Goal: Task Accomplishment & Management: Use online tool/utility

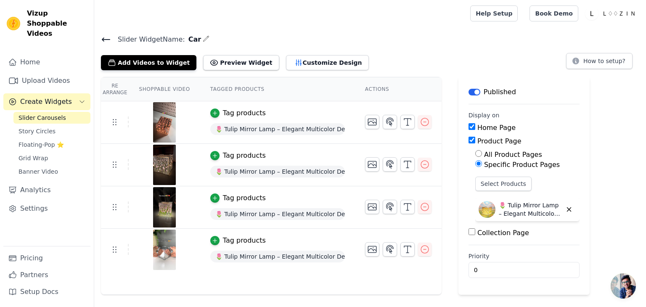
click at [68, 112] on link "Slider Carousels" at bounding box center [51, 118] width 77 height 12
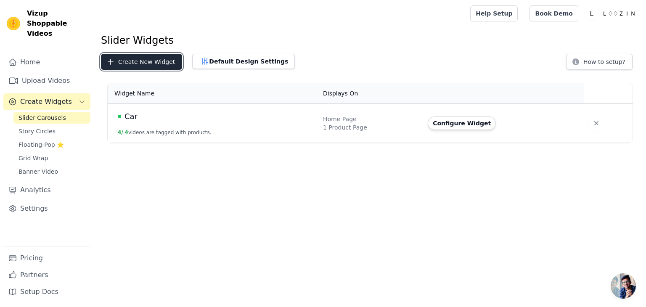
click at [141, 60] on button "Create New Widget" at bounding box center [141, 62] width 81 height 16
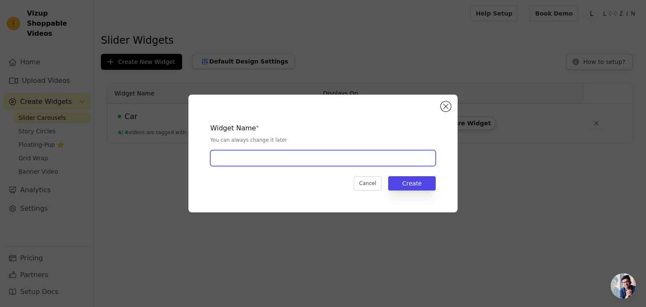
click at [262, 157] on input "text" at bounding box center [322, 158] width 225 height 16
type input "KK"
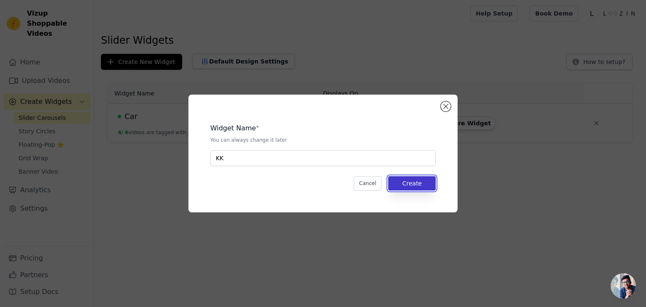
click at [422, 190] on button "Create" at bounding box center [411, 183] width 47 height 14
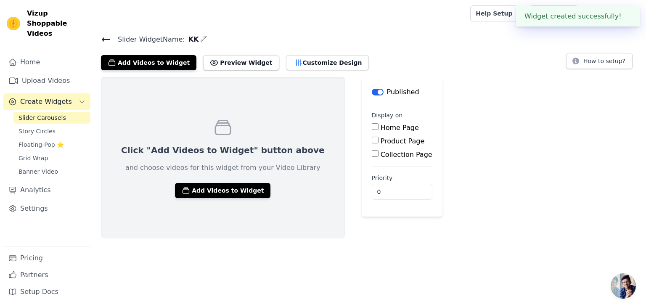
click at [380, 130] on label "Home Page" at bounding box center [399, 128] width 38 height 8
click at [372, 130] on input "Home Page" at bounding box center [375, 126] width 7 height 7
checkbox input "true"
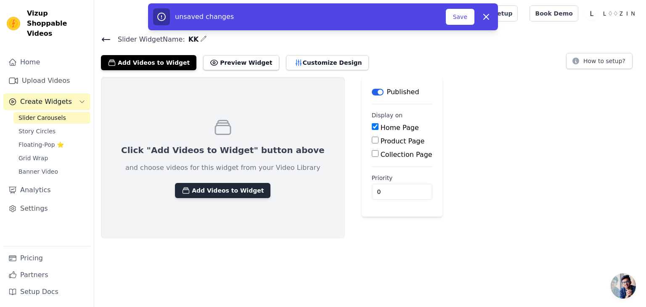
click at [232, 192] on button "Add Videos to Widget" at bounding box center [222, 190] width 95 height 15
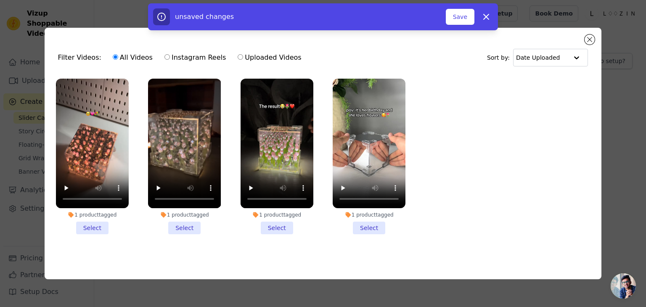
click at [258, 54] on label "Uploaded Videos" at bounding box center [269, 57] width 64 height 11
click at [243, 54] on input "Uploaded Videos" at bounding box center [239, 56] width 5 height 5
radio input "true"
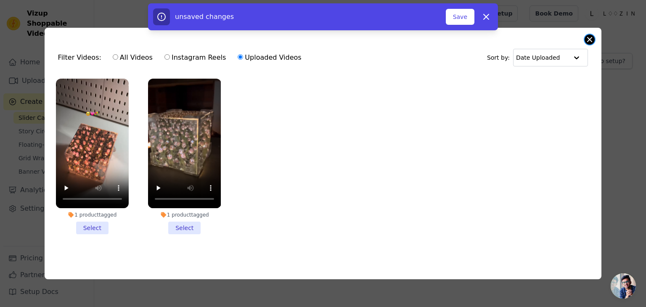
click at [591, 37] on button "Close modal" at bounding box center [589, 39] width 10 height 10
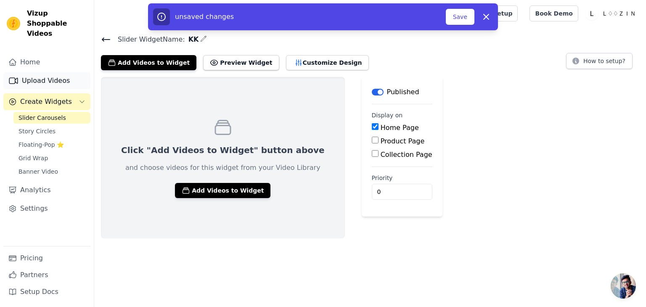
click at [79, 72] on link "Upload Videos" at bounding box center [46, 80] width 87 height 17
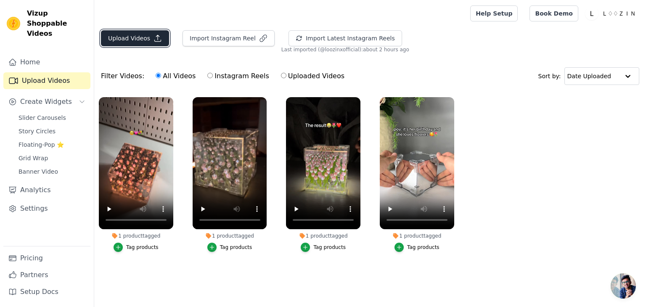
click at [156, 36] on icon "button" at bounding box center [158, 38] width 6 height 6
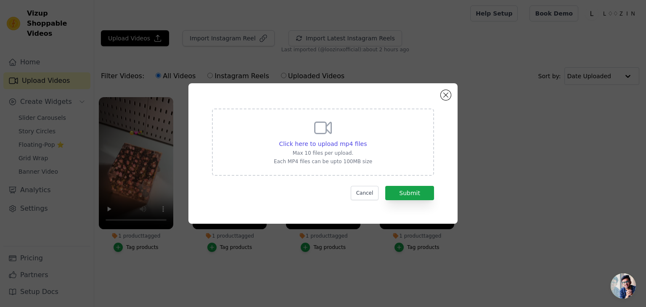
click at [336, 132] on div "Click here to upload mp4 files Max 10 files per upload. Each MP4 files can be u…" at bounding box center [323, 141] width 98 height 47
click at [366, 139] on input "Click here to upload mp4 files Max 10 files per upload. Each MP4 files can be u…" at bounding box center [366, 139] width 0 height 0
type input "C:\fakepath\IMG_2872.MP4"
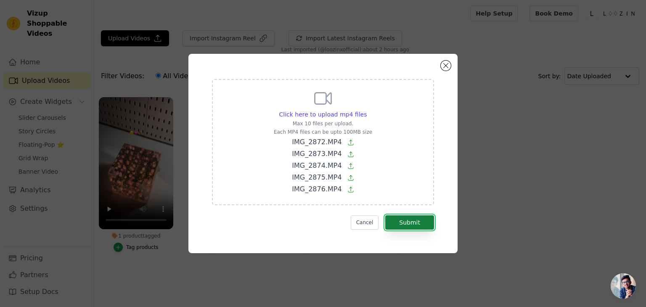
click at [422, 216] on button "Submit" at bounding box center [409, 222] width 49 height 14
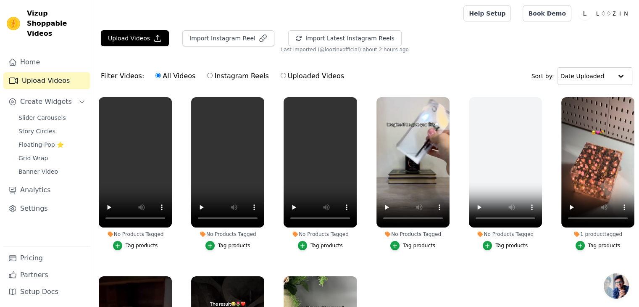
click at [405, 246] on div "Tag products" at bounding box center [419, 245] width 32 height 7
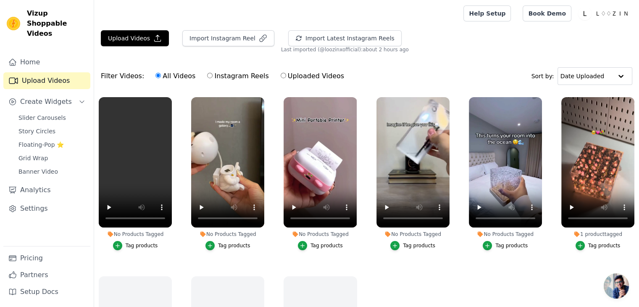
click at [514, 231] on div "No Products Tagged" at bounding box center [505, 234] width 73 height 7
click at [511, 242] on div "Tag products" at bounding box center [512, 245] width 32 height 7
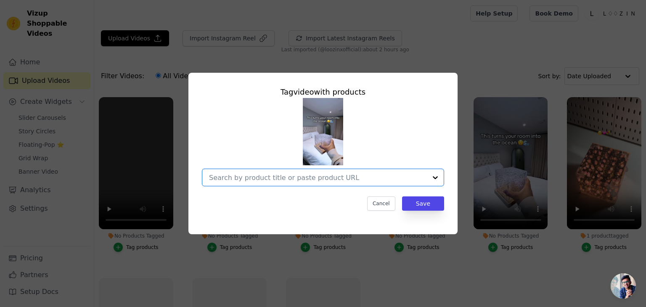
click at [386, 181] on input "No Products Tagged Tag video with products Option undefined, selected. Select i…" at bounding box center [318, 178] width 218 height 8
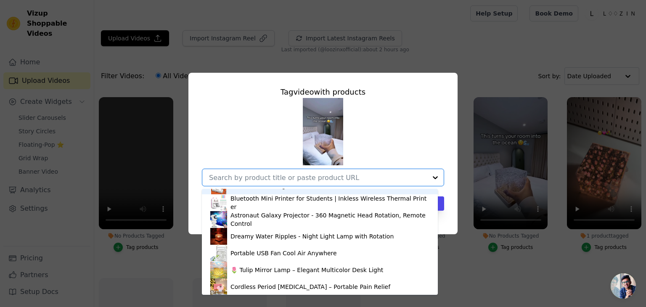
scroll to position [62, 0]
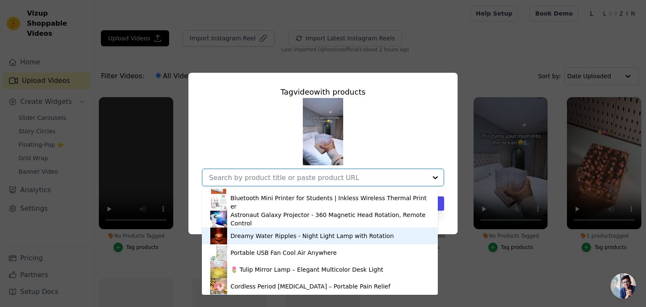
click at [323, 234] on div "Dreamy Water Ripples - Night Light Lamp with Rotation" at bounding box center [311, 236] width 163 height 8
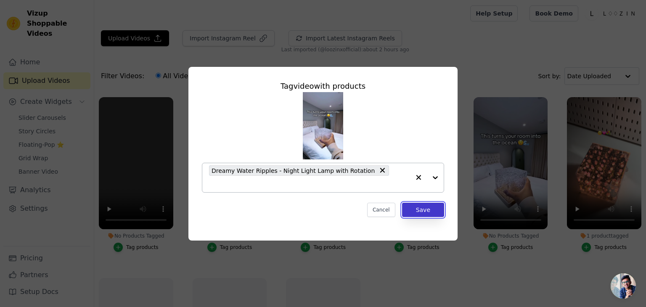
click at [429, 206] on button "Save" at bounding box center [423, 210] width 42 height 14
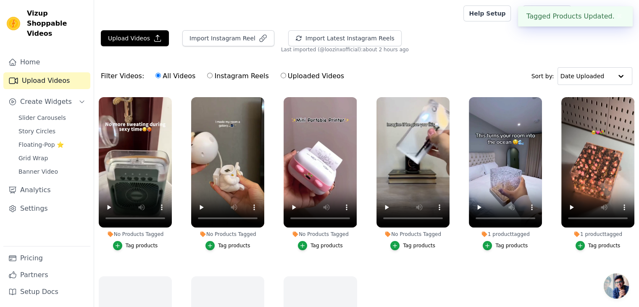
click at [417, 248] on button "Tag products" at bounding box center [412, 245] width 45 height 9
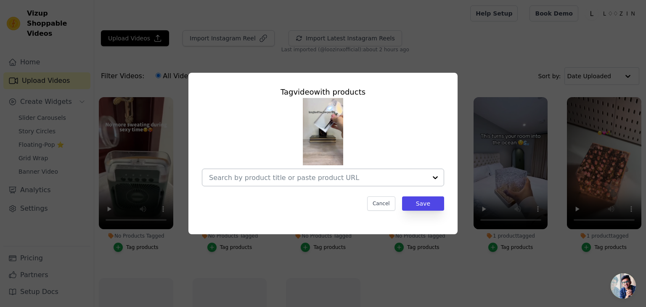
click at [361, 184] on div at bounding box center [318, 177] width 218 height 17
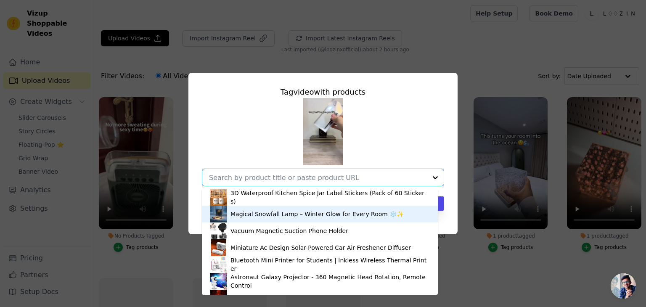
click at [351, 211] on div "Magical Snowfall Lamp – Winter Glow for Every Room ❄️✨" at bounding box center [316, 214] width 173 height 8
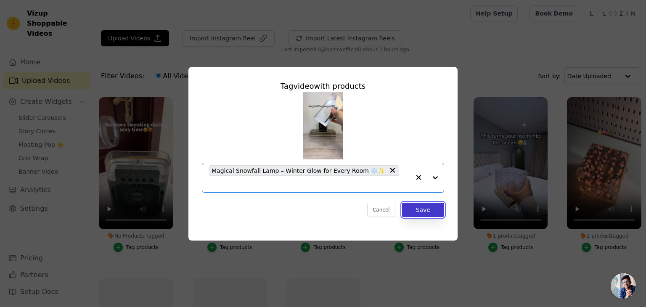
click at [422, 205] on button "Save" at bounding box center [423, 210] width 42 height 14
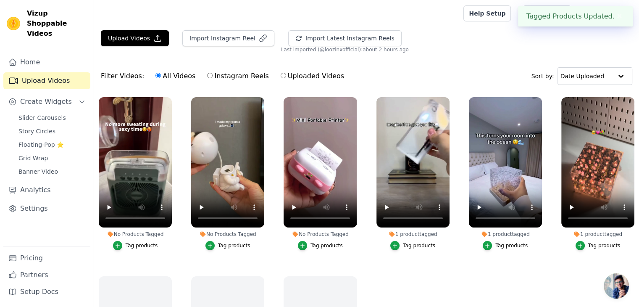
click at [337, 245] on div "Tag products" at bounding box center [327, 245] width 32 height 7
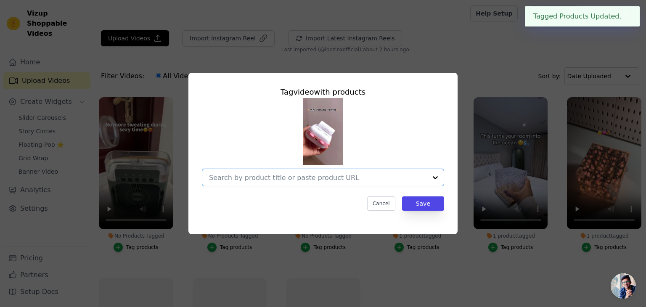
click at [358, 179] on input "No Products Tagged Tag video with products Option undefined, selected. Select i…" at bounding box center [318, 178] width 218 height 8
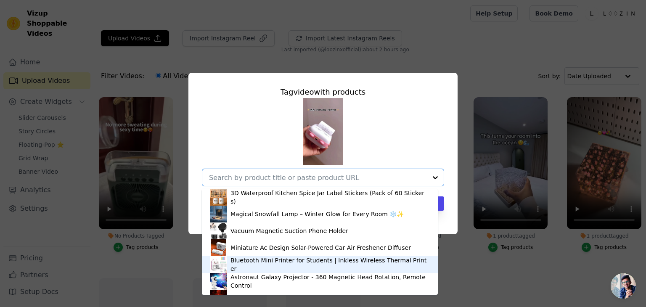
click at [308, 264] on div "Bluetooth Mini Printer for Students | Inkless Wireless Thermal Printer" at bounding box center [329, 264] width 199 height 17
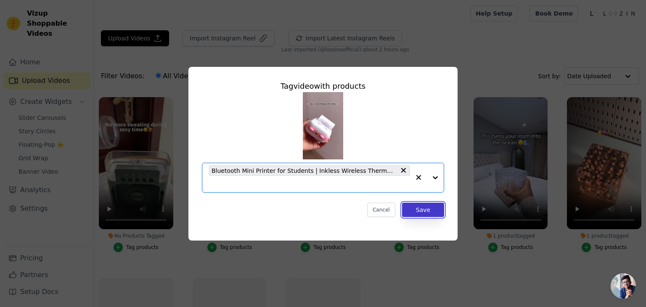
click at [427, 211] on button "Save" at bounding box center [423, 210] width 42 height 14
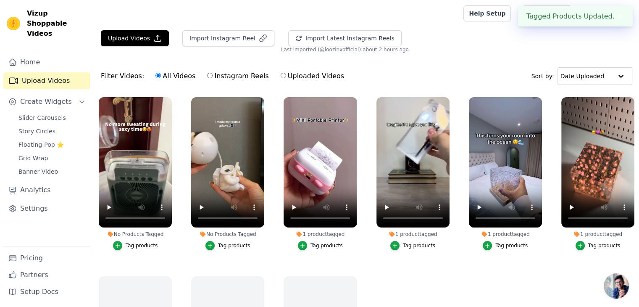
click at [234, 242] on div "Tag products" at bounding box center [234, 245] width 32 height 7
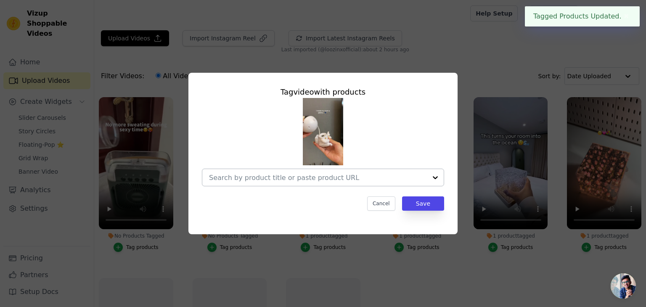
click at [325, 181] on input "No Products Tagged Tag video with products Cancel Save Tag products" at bounding box center [318, 178] width 218 height 8
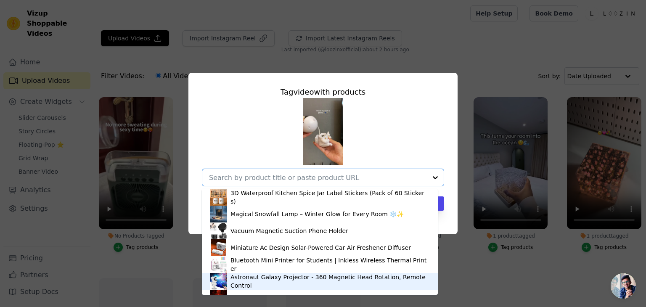
click at [296, 279] on div "Astronaut Galaxy Projector - 360 Magnetic Head Rotation, Remote Control" at bounding box center [329, 281] width 199 height 17
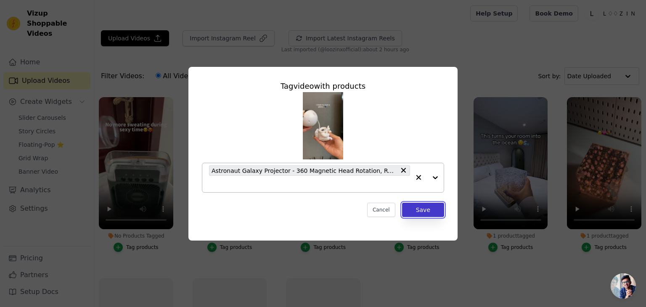
click at [425, 206] on button "Save" at bounding box center [423, 210] width 42 height 14
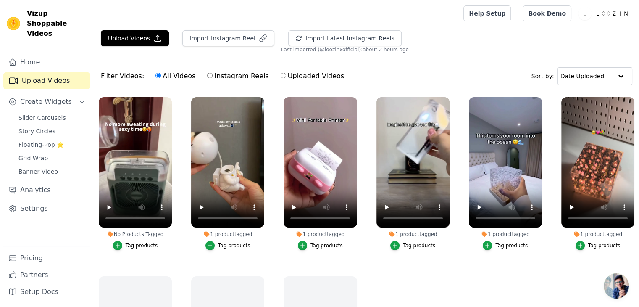
click at [148, 247] on button "Tag products" at bounding box center [135, 245] width 45 height 9
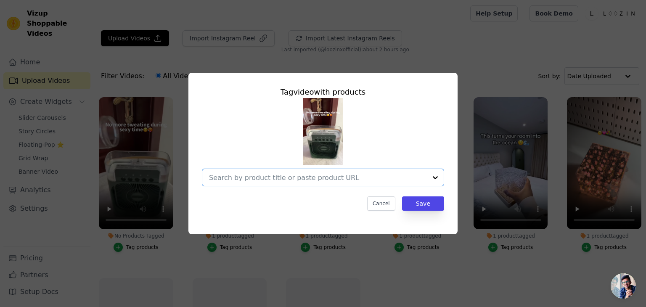
click at [252, 177] on input "No Products Tagged Tag video with products Option undefined, selected. Select i…" at bounding box center [318, 178] width 218 height 8
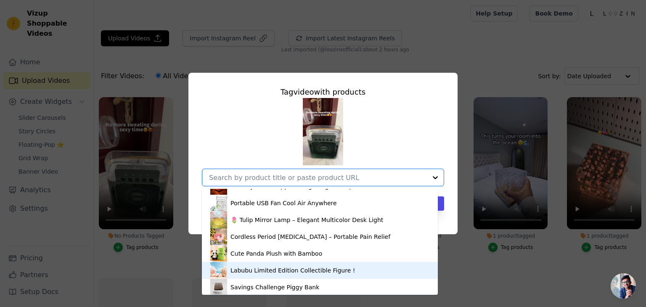
scroll to position [92, 0]
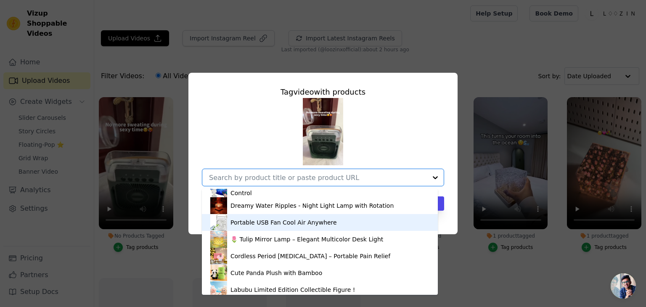
click at [275, 221] on div "Portable USB Fan Cool Air Anywhere" at bounding box center [283, 222] width 106 height 8
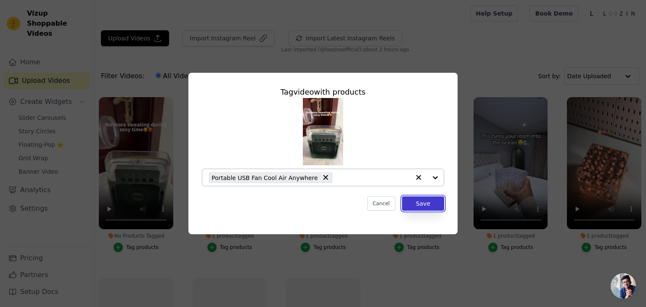
click at [435, 203] on button "Save" at bounding box center [423, 203] width 42 height 14
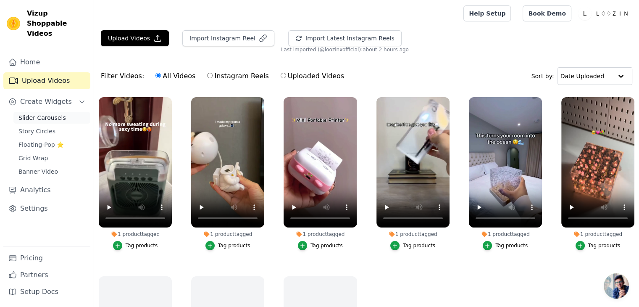
click at [72, 112] on link "Slider Carousels" at bounding box center [51, 118] width 77 height 12
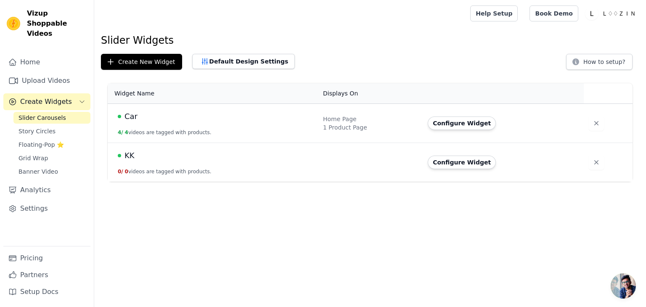
click at [180, 165] on td "KK 0 / 0 videos are tagged with products." at bounding box center [213, 162] width 210 height 39
click at [436, 157] on button "Configure Widget" at bounding box center [461, 162] width 68 height 13
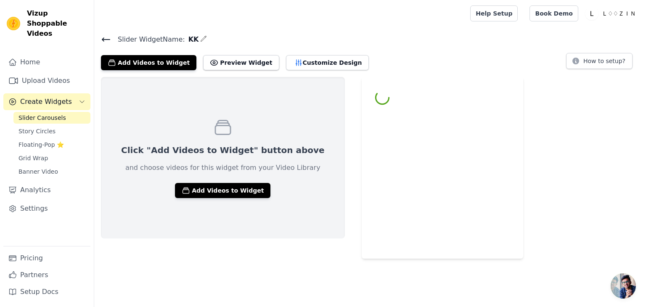
click at [436, 157] on html "Vizup Shoppable Videos Home Upload Videos Create Widgets Slider Carousels Story…" at bounding box center [323, 129] width 646 height 258
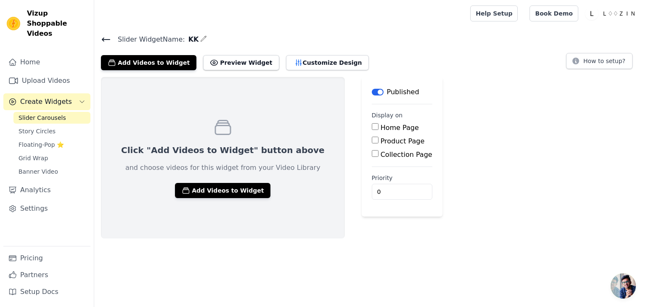
click at [372, 132] on div "Home Page Product Page Collection Page" at bounding box center [402, 141] width 61 height 37
click at [372, 128] on input "Home Page" at bounding box center [375, 126] width 7 height 7
checkbox input "true"
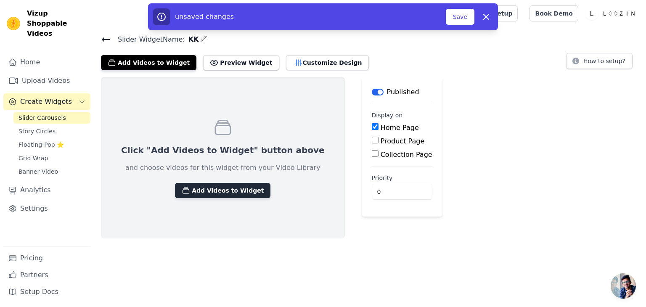
click at [246, 190] on button "Add Videos to Widget" at bounding box center [222, 190] width 95 height 15
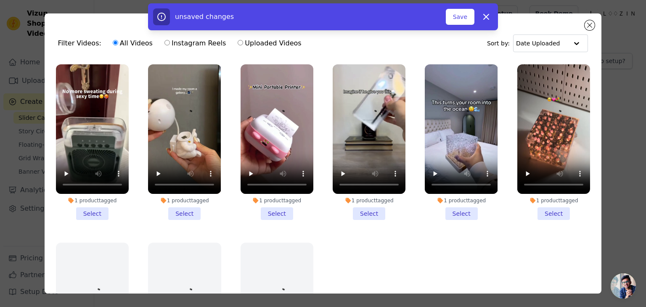
click at [174, 204] on li "1 product tagged Select" at bounding box center [184, 142] width 73 height 156
click at [0, 0] on input "1 product tagged Select" at bounding box center [0, 0] width 0 height 0
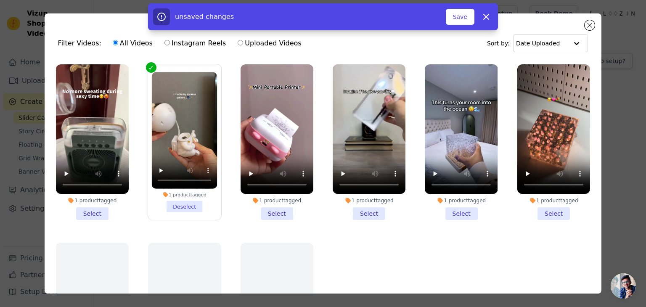
click at [89, 211] on li "1 product tagged Select" at bounding box center [92, 142] width 73 height 156
click at [0, 0] on input "1 product tagged Select" at bounding box center [0, 0] width 0 height 0
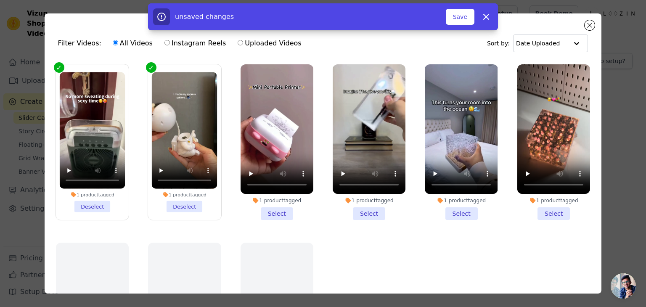
click at [282, 206] on li "1 product tagged Select" at bounding box center [276, 142] width 73 height 156
click at [0, 0] on input "1 product tagged Select" at bounding box center [0, 0] width 0 height 0
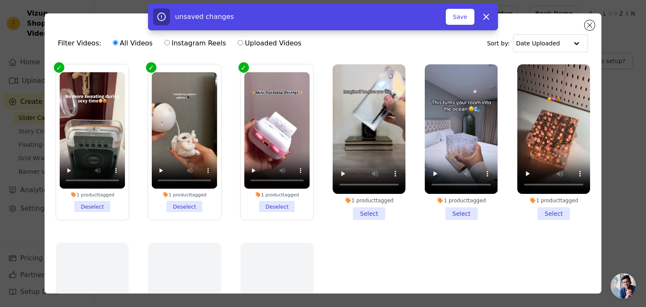
click at [371, 211] on li "1 product tagged Select" at bounding box center [368, 142] width 73 height 156
click at [0, 0] on input "1 product tagged Select" at bounding box center [0, 0] width 0 height 0
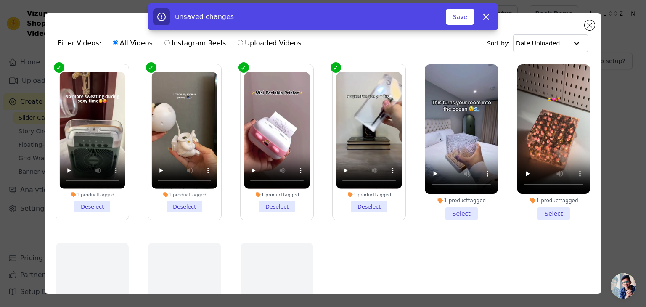
click at [450, 203] on li "1 product tagged Select" at bounding box center [460, 142] width 73 height 156
click at [0, 0] on input "1 product tagged Select" at bounding box center [0, 0] width 0 height 0
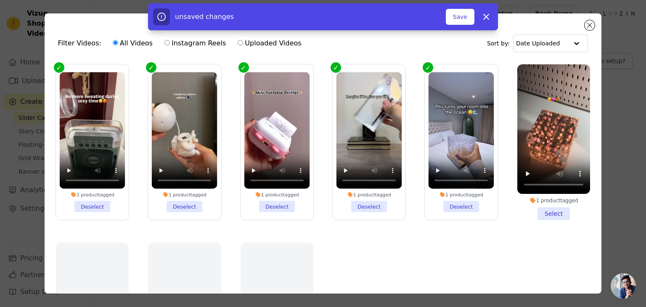
click at [550, 213] on li "1 product tagged Select" at bounding box center [553, 142] width 73 height 156
click at [0, 0] on input "1 product tagged Select" at bounding box center [0, 0] width 0 height 0
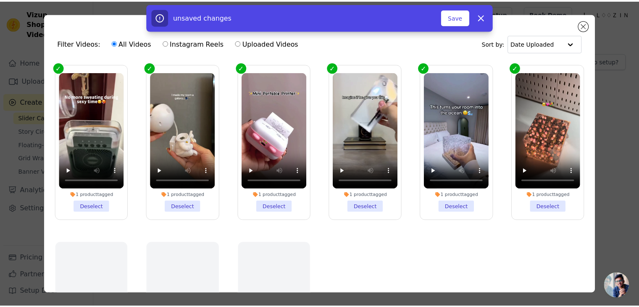
scroll to position [75, 0]
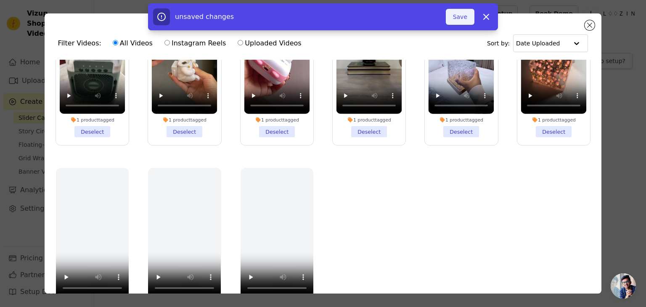
click at [463, 13] on button "Save" at bounding box center [460, 17] width 29 height 16
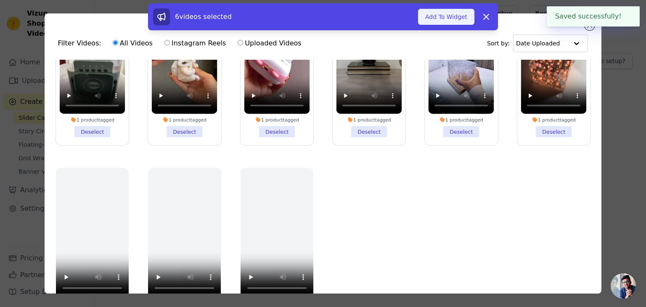
click at [463, 13] on button "Add To Widget" at bounding box center [446, 17] width 56 height 16
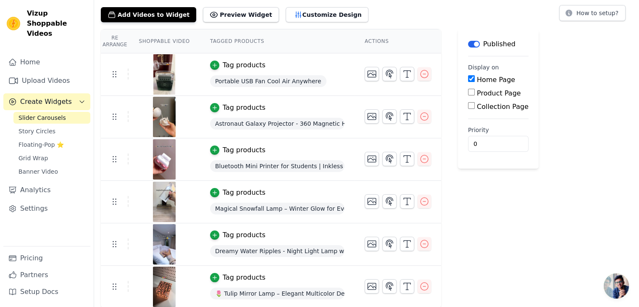
scroll to position [0, 0]
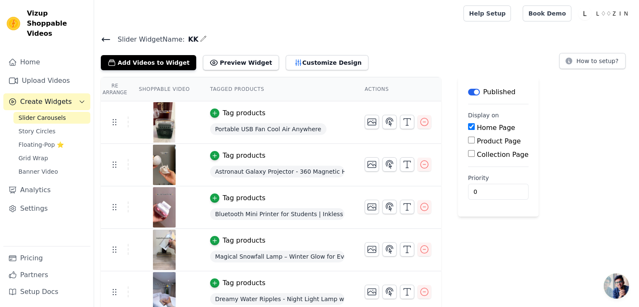
click at [103, 38] on icon at bounding box center [106, 39] width 8 height 3
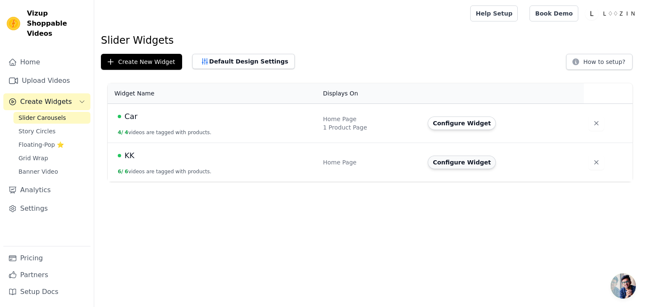
click at [476, 161] on button "Configure Widget" at bounding box center [461, 162] width 68 height 13
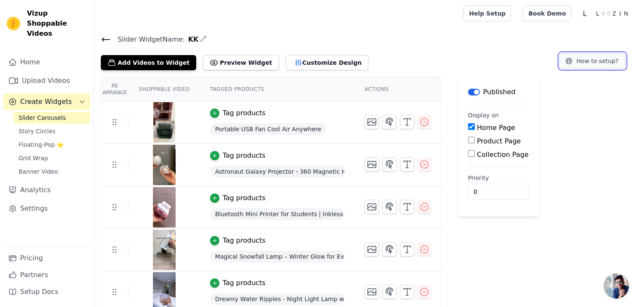
click at [619, 58] on button "How to setup?" at bounding box center [592, 61] width 66 height 16
click at [105, 37] on icon at bounding box center [106, 39] width 10 height 10
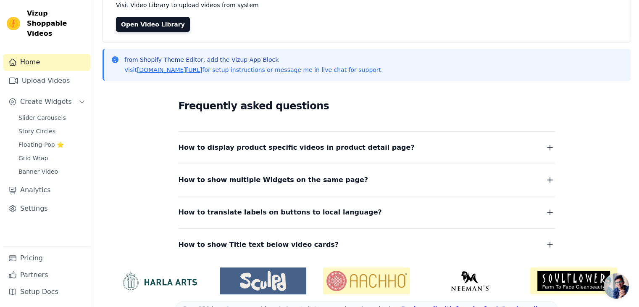
scroll to position [71, 0]
click at [371, 142] on button "How to display product specific videos in product detail page?" at bounding box center [367, 148] width 377 height 12
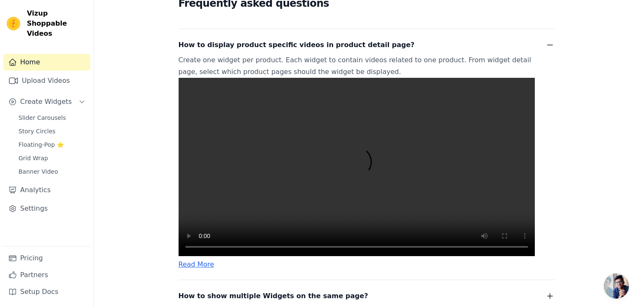
scroll to position [174, 0]
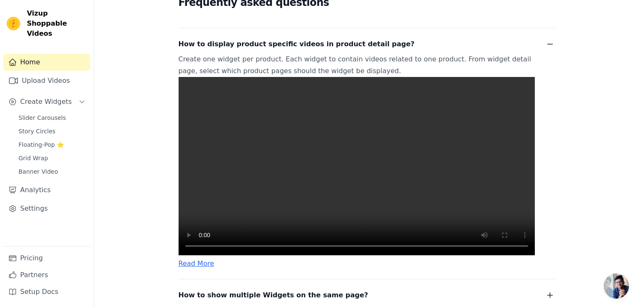
click at [350, 199] on video at bounding box center [357, 166] width 356 height 178
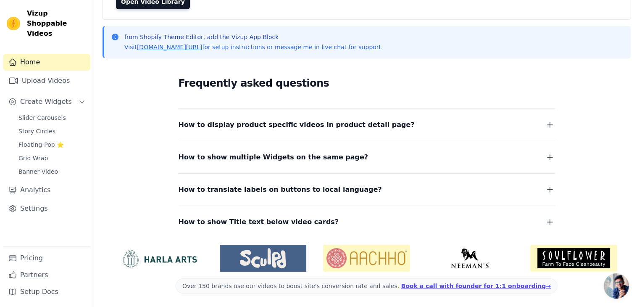
scroll to position [93, 0]
click at [373, 120] on button "How to display product specific videos in product detail page?" at bounding box center [367, 125] width 377 height 12
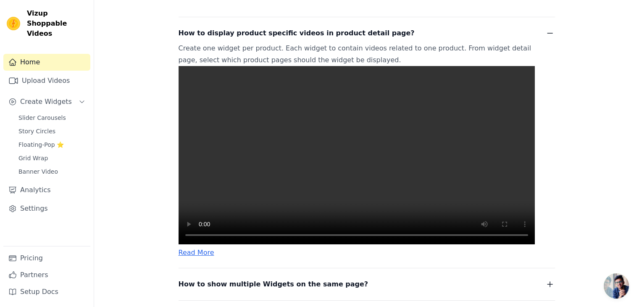
scroll to position [185, 0]
click at [52, 113] on span "Slider Carousels" at bounding box center [41, 117] width 47 height 8
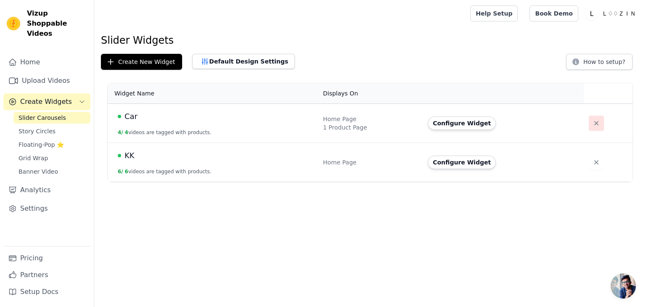
click at [594, 123] on icon "button" at bounding box center [596, 123] width 4 height 4
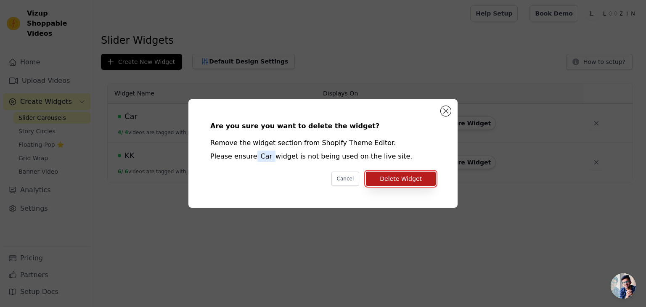
click at [412, 178] on button "Delete Widget" at bounding box center [401, 178] width 70 height 14
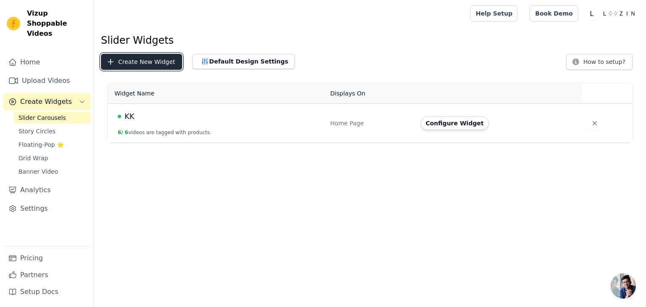
click at [172, 66] on button "Create New Widget" at bounding box center [141, 62] width 81 height 16
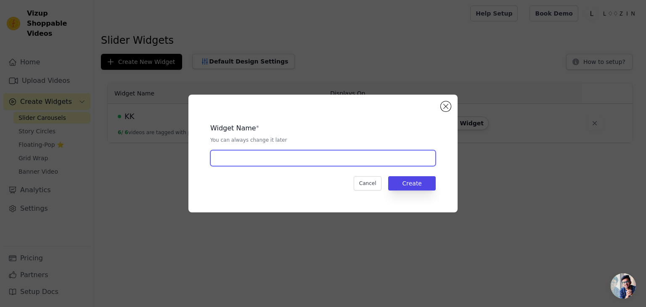
click at [252, 160] on input "text" at bounding box center [322, 158] width 225 height 16
type input "TULIP"
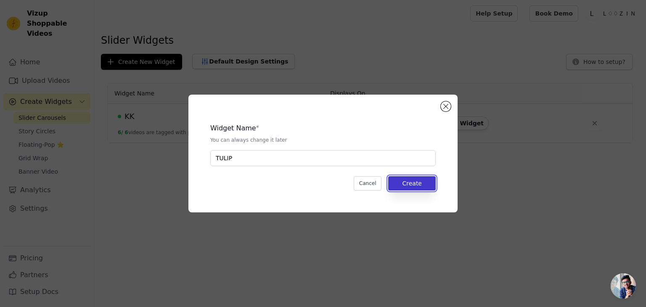
click at [410, 179] on button "Create" at bounding box center [411, 183] width 47 height 14
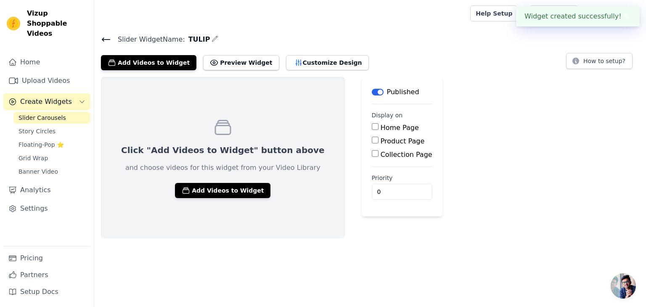
click at [380, 143] on label "Product Page" at bounding box center [402, 141] width 44 height 8
click at [372, 143] on input "Product Page" at bounding box center [375, 140] width 7 height 7
checkbox input "true"
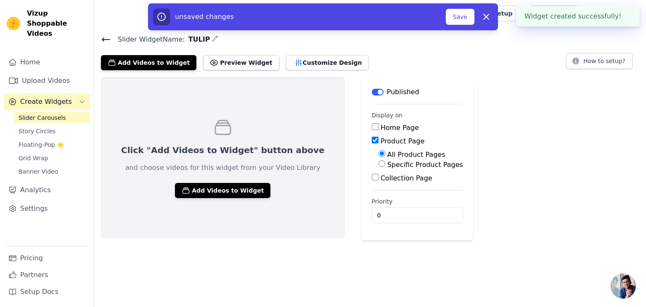
click at [390, 165] on label "Specific Product Pages" at bounding box center [425, 165] width 76 height 8
click at [385, 165] on input "Specific Product Pages" at bounding box center [381, 163] width 7 height 7
radio input "true"
click at [382, 177] on button "Select Products" at bounding box center [406, 184] width 56 height 14
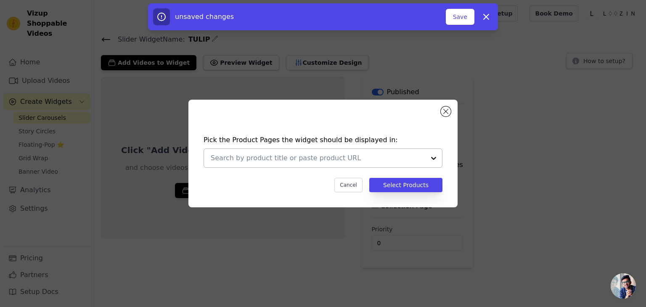
click at [345, 158] on input "text" at bounding box center [318, 158] width 214 height 10
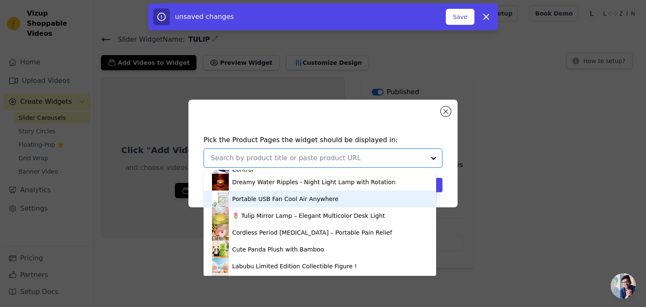
scroll to position [98, 0]
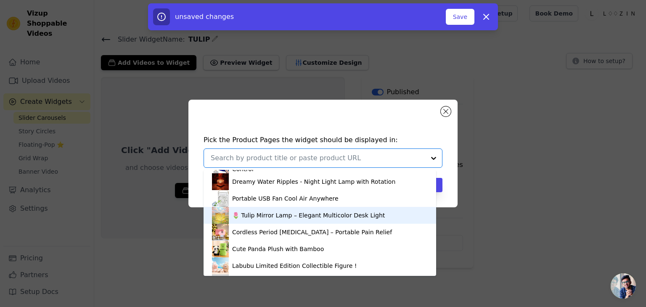
click at [282, 216] on div "🌷 Tulip Mirror Lamp – Elegant Multicolor Desk Light" at bounding box center [308, 215] width 153 height 8
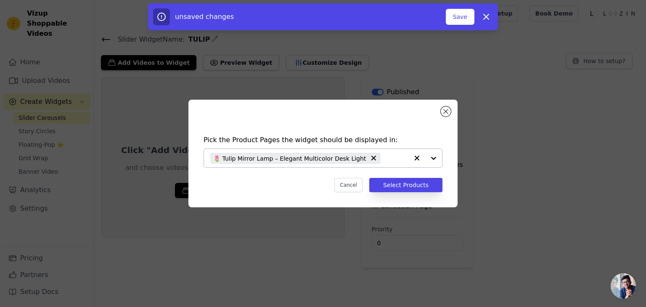
click at [399, 194] on div "Pick the Product Pages the widget should be displayed in: 🌷 Tulip Mirror Lamp –…" at bounding box center [323, 164] width 256 height 74
click at [415, 184] on button "Select Products" at bounding box center [405, 185] width 73 height 14
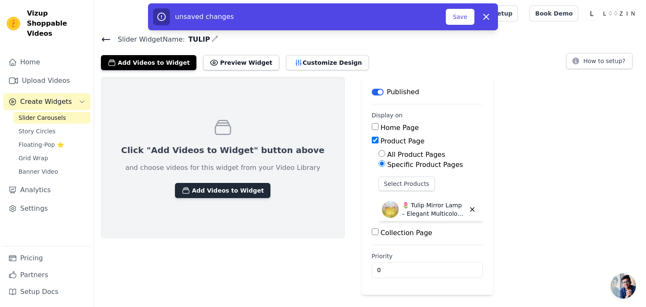
click at [228, 192] on button "Add Videos to Widget" at bounding box center [222, 190] width 95 height 15
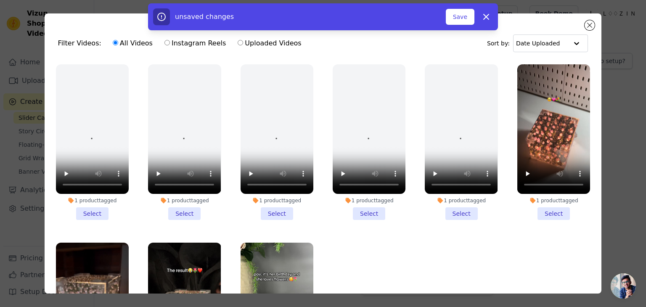
click at [536, 215] on li "1 product tagged Select" at bounding box center [553, 142] width 73 height 156
click at [0, 0] on input "1 product tagged Select" at bounding box center [0, 0] width 0 height 0
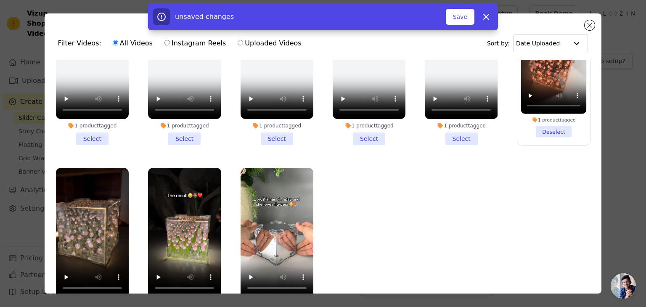
scroll to position [73, 0]
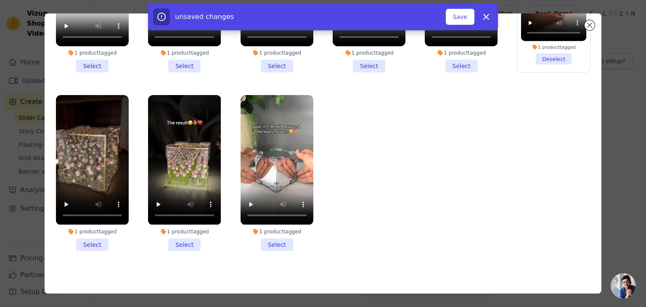
click at [266, 238] on li "1 product tagged Select" at bounding box center [276, 173] width 73 height 156
click at [0, 0] on input "1 product tagged Select" at bounding box center [0, 0] width 0 height 0
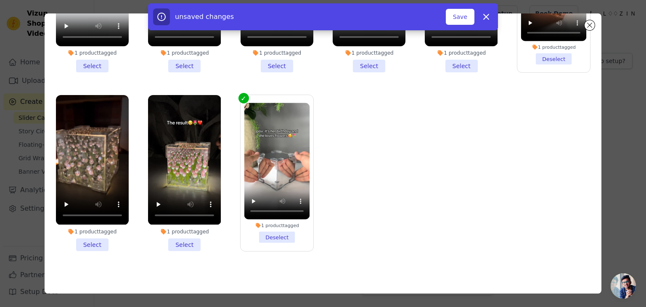
click at [192, 233] on li "1 product tagged Select" at bounding box center [184, 173] width 73 height 156
click at [0, 0] on input "1 product tagged Select" at bounding box center [0, 0] width 0 height 0
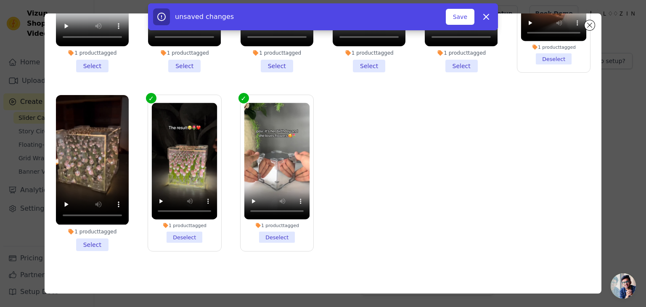
click at [84, 236] on li "1 product tagged Select" at bounding box center [92, 173] width 73 height 156
click at [0, 0] on input "1 product tagged Select" at bounding box center [0, 0] width 0 height 0
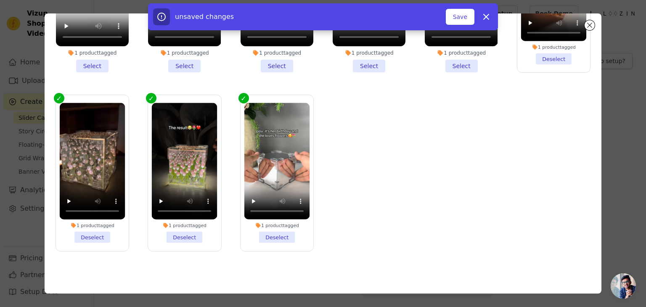
scroll to position [0, 0]
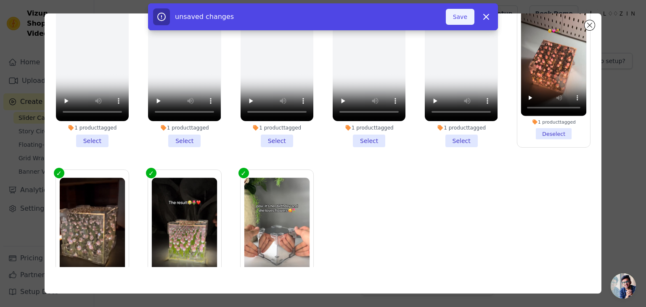
click at [462, 17] on button "Save" at bounding box center [460, 17] width 29 height 16
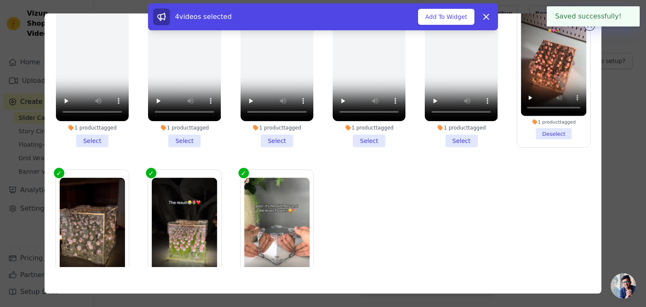
click at [462, 17] on button "Add To Widget" at bounding box center [446, 17] width 56 height 16
